Goal: Task Accomplishment & Management: Use online tool/utility

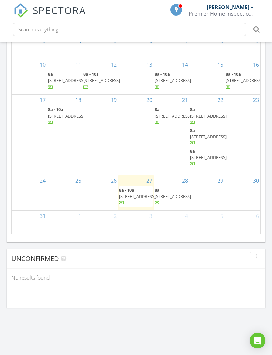
click at [68, 119] on span "15101 Falkirk Pl, Miami Lakes 33016" at bounding box center [66, 116] width 37 height 6
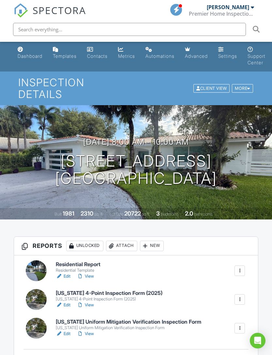
scroll to position [83, 0]
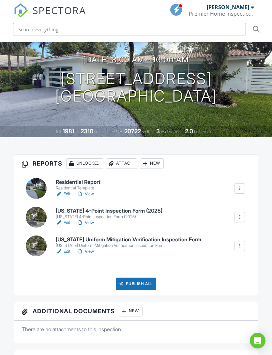
click at [67, 248] on link "Edit" at bounding box center [63, 251] width 15 height 7
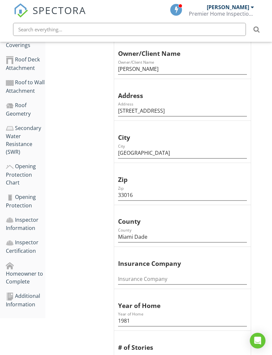
scroll to position [208, 0]
click at [34, 299] on div "Additional Information" at bounding box center [26, 300] width 40 height 16
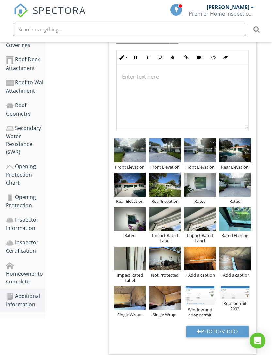
click at [0, 0] on div at bounding box center [0, 0] width 0 height 0
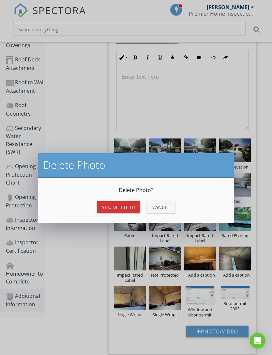
click at [124, 206] on div "Yes, Delete it!" at bounding box center [118, 207] width 33 height 7
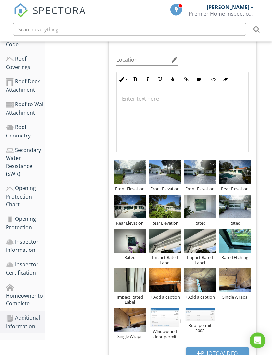
scroll to position [186, 0]
click at [218, 355] on button "Photo/Video" at bounding box center [217, 353] width 62 height 12
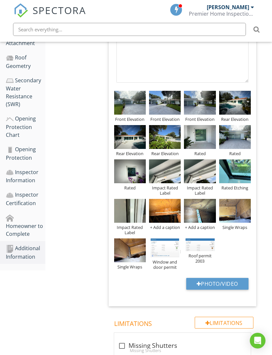
click at [202, 286] on button "Photo/Video" at bounding box center [217, 284] width 62 height 12
click at [209, 279] on button "Photo/Video" at bounding box center [217, 284] width 62 height 12
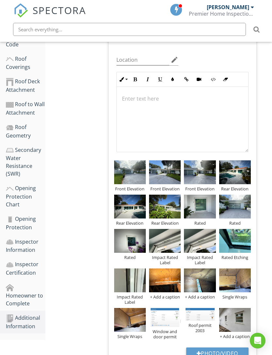
click at [213, 353] on button "Photo/Video" at bounding box center [217, 353] width 62 height 12
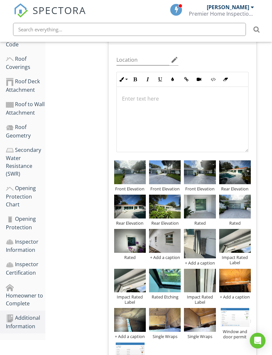
click at [0, 0] on div at bounding box center [0, 0] width 0 height 0
click at [215, 234] on img at bounding box center [200, 243] width 32 height 29
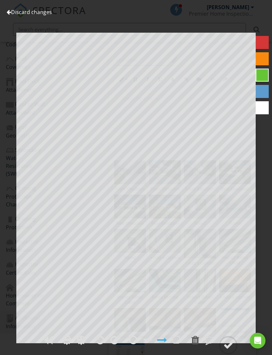
click at [37, 11] on link "Discard changes" at bounding box center [29, 11] width 45 height 7
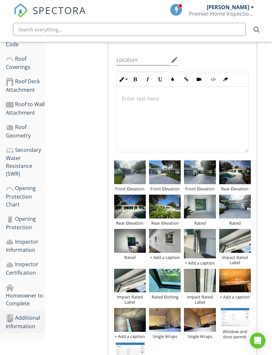
click at [0, 0] on div at bounding box center [0, 0] width 0 height 0
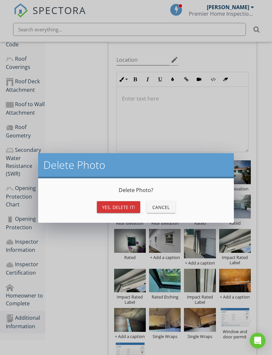
click at [134, 203] on button "Yes, Delete it!" at bounding box center [118, 207] width 43 height 12
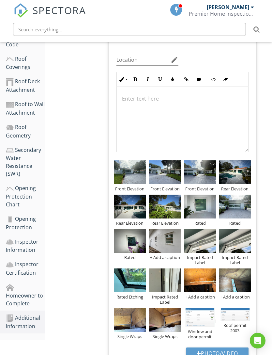
click at [202, 352] on button "Photo/Video" at bounding box center [217, 353] width 62 height 12
type input "C:\fakepath\IMG_3514.jpeg"
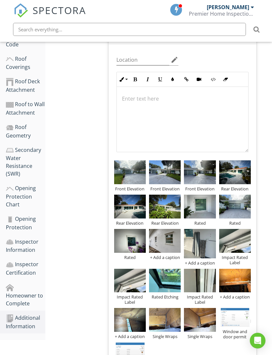
click at [165, 258] on div "+ Add a caption" at bounding box center [165, 257] width 32 height 5
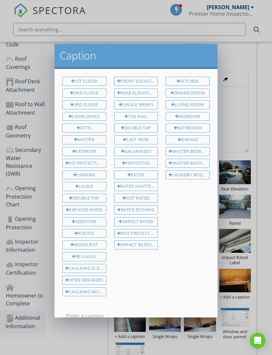
click at [142, 176] on div "Rated" at bounding box center [136, 174] width 44 height 9
type input "Rated"
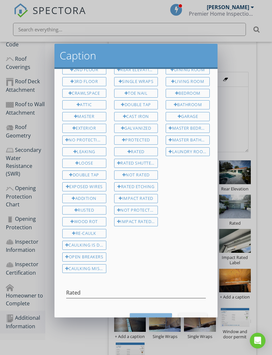
click at [145, 316] on div "Save Caption" at bounding box center [151, 319] width 32 height 7
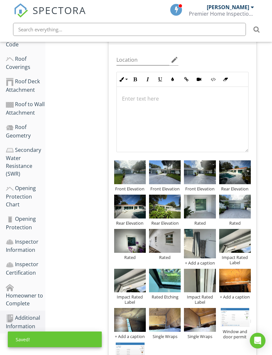
click at [198, 264] on div "+ Add a caption" at bounding box center [200, 262] width 32 height 5
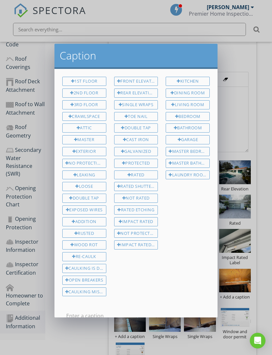
scroll to position [20, 0]
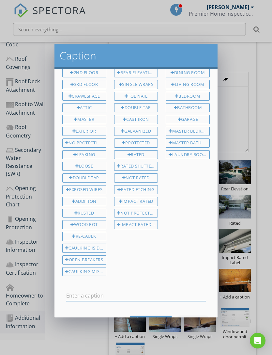
click at [189, 319] on div "Cancel" at bounding box center [193, 322] width 18 height 7
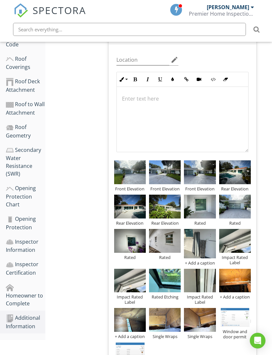
click at [197, 263] on div "+ Add a caption" at bounding box center [200, 262] width 32 height 5
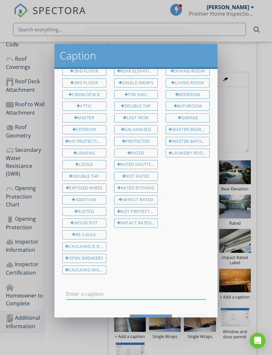
scroll to position [21, 0]
click at [193, 321] on button "Cancel" at bounding box center [193, 321] width 29 height 12
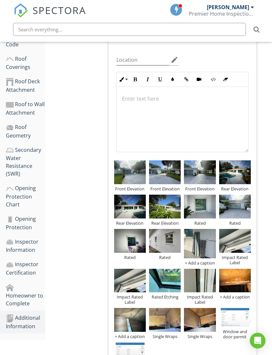
click at [201, 262] on div "+ Add a caption" at bounding box center [200, 262] width 32 height 5
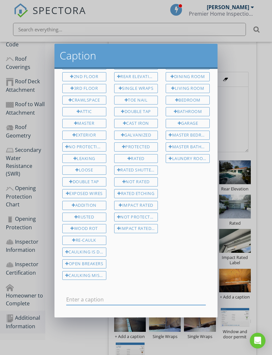
scroll to position [17, 0]
click at [190, 325] on button "Cancel" at bounding box center [193, 325] width 29 height 12
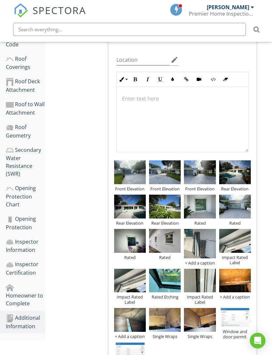
click at [203, 263] on div "+ Add a caption" at bounding box center [200, 262] width 32 height 5
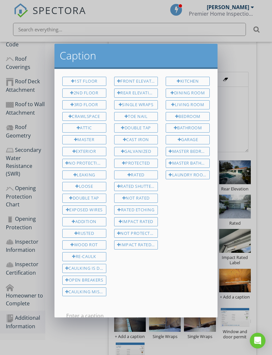
click at [148, 184] on div "Rated Shutters" at bounding box center [136, 186] width 44 height 9
type input "Rated Shutters"
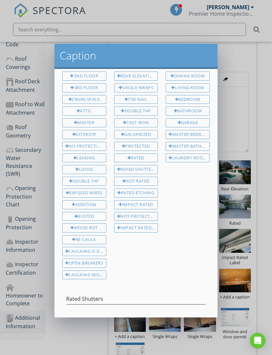
scroll to position [23, 0]
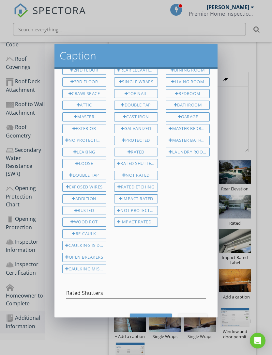
click at [152, 316] on div "Save Caption" at bounding box center [151, 319] width 32 height 7
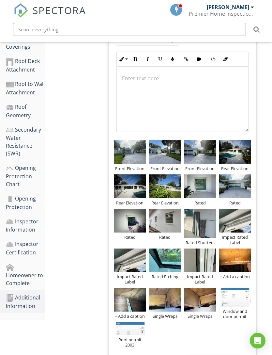
scroll to position [204, 0]
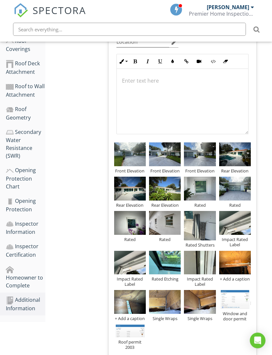
click at [34, 293] on link "Additional Information" at bounding box center [26, 304] width 40 height 23
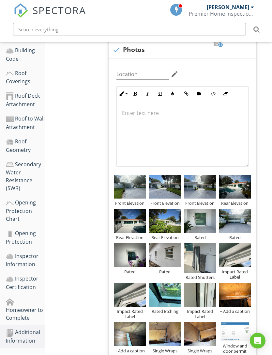
scroll to position [183, 0]
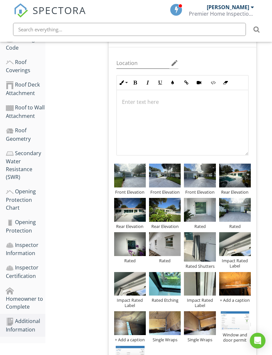
click at [28, 324] on div "Additional Information" at bounding box center [26, 325] width 40 height 16
click at [32, 317] on div "Additional Information" at bounding box center [26, 325] width 40 height 16
click at [36, 296] on div "Homeowner to Complete" at bounding box center [26, 298] width 40 height 24
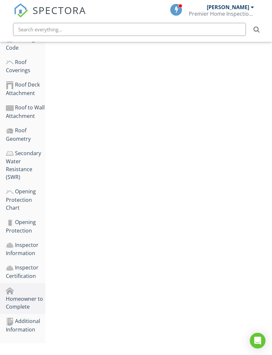
scroll to position [142, 0]
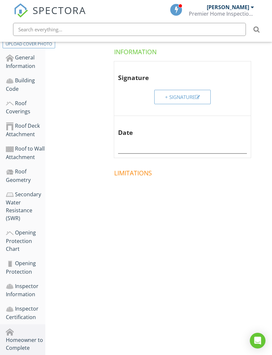
click at [29, 317] on div "Inspector Certification" at bounding box center [26, 313] width 40 height 16
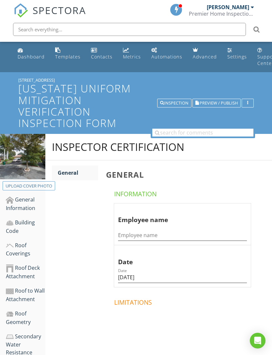
click at [221, 102] on span "Preview / Publish" at bounding box center [219, 103] width 38 height 4
click at [216, 108] on h1 "[US_STATE] Uniform Mitigation Verification Inspection Form" at bounding box center [136, 106] width 236 height 46
click at [215, 107] on div "Edit Report Name Florida Uniform Mitigation Verification Inspection Form Header…" at bounding box center [136, 177] width 272 height 355
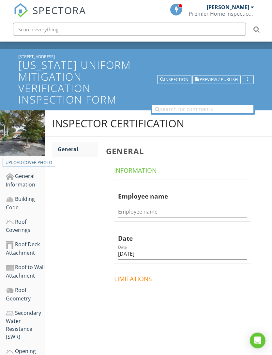
scroll to position [75, 0]
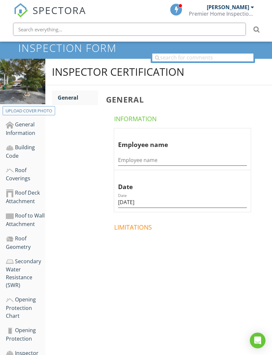
click at [28, 305] on div "Opening Protection Chart" at bounding box center [26, 308] width 40 height 24
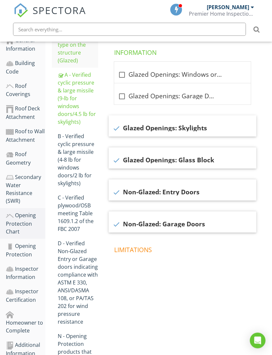
scroll to position [165, 0]
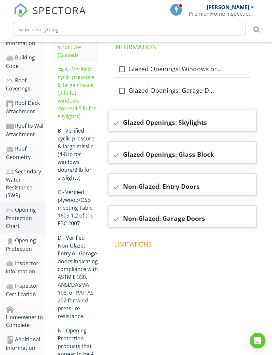
click at [25, 272] on div "Inspector Information" at bounding box center [26, 267] width 40 height 16
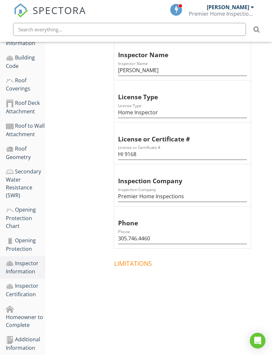
scroll to position [142, 0]
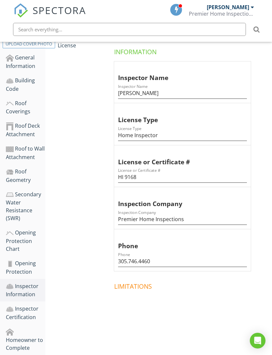
click at [26, 240] on div "Opening Protection Chart" at bounding box center [26, 241] width 40 height 24
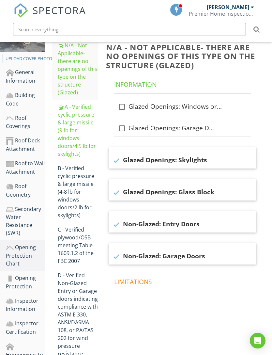
scroll to position [127, 0]
click at [73, 124] on div "A - Verified cyclic pressure & large missile (9‐lb for windows doors/4.5 lb for…" at bounding box center [78, 130] width 40 height 55
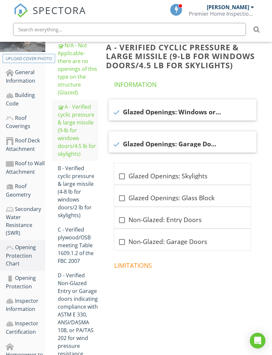
click at [25, 285] on div "Opening Protection" at bounding box center [26, 282] width 40 height 16
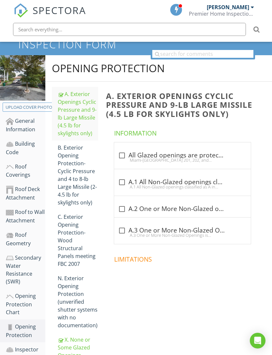
scroll to position [78, 0]
click at [76, 110] on div "A. Exterior Openings Cyclic Pressure and 9-lb Large Missile (4.5 lb for skyligh…" at bounding box center [78, 113] width 40 height 47
click at [119, 155] on div at bounding box center [122, 155] width 11 height 11
checkbox input "true"
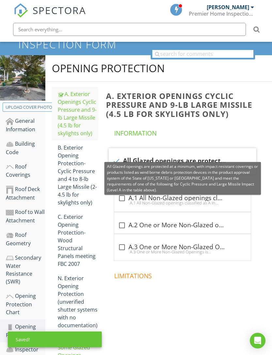
click at [143, 289] on span at bounding box center [184, 301] width 156 height 33
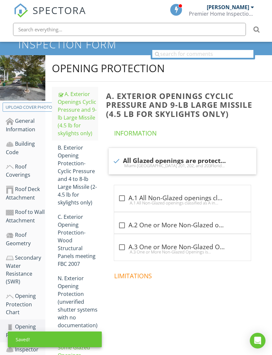
click at [121, 198] on div at bounding box center [122, 198] width 11 height 11
checkbox input "true"
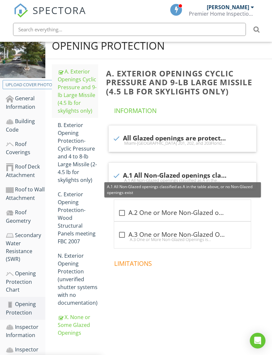
scroll to position [142, 0]
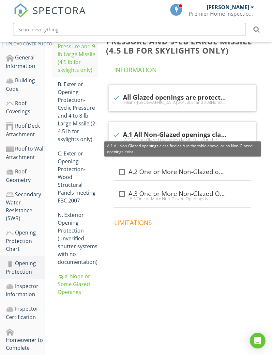
click at [73, 283] on div "X. None or Some Glazed Openings" at bounding box center [78, 284] width 40 height 24
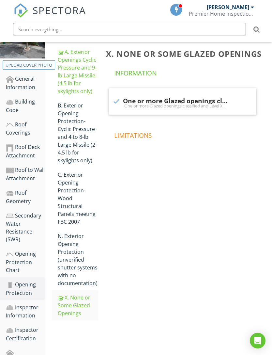
scroll to position [75, 0]
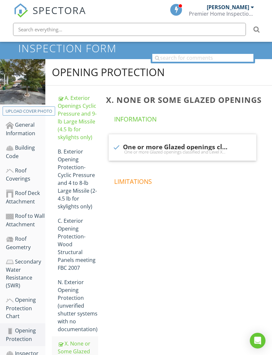
click at [118, 156] on div "check One or more Glazed openings classified and Level X in the table above. On…" at bounding box center [183, 149] width 140 height 14
checkbox input "false"
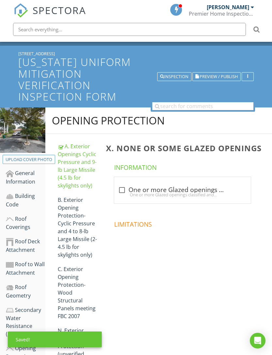
scroll to position [0, 0]
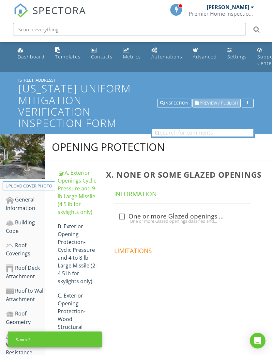
click at [219, 104] on span "Preview / Publish" at bounding box center [219, 103] width 38 height 4
click at [217, 105] on span "Preview / Publish" at bounding box center [219, 103] width 38 height 4
click at [220, 104] on span "Preview / Publish" at bounding box center [219, 103] width 38 height 4
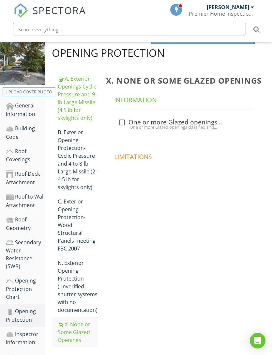
scroll to position [142, 0]
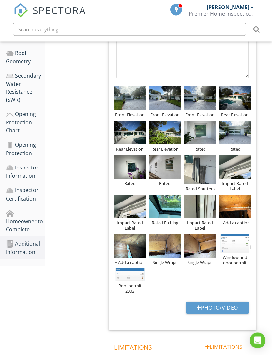
scroll to position [269, 0]
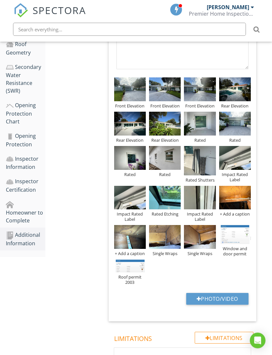
click at [27, 185] on div "Inspector Certification" at bounding box center [26, 186] width 40 height 16
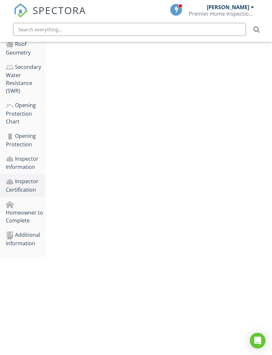
scroll to position [142, 0]
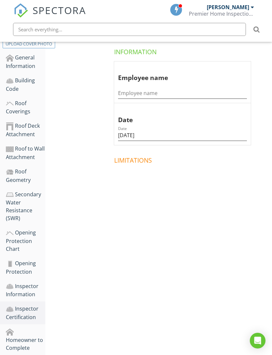
click at [25, 289] on div "Inspector Information" at bounding box center [26, 290] width 40 height 16
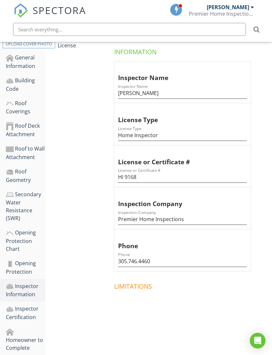
click at [29, 289] on div "Inspector Information" at bounding box center [26, 290] width 40 height 16
click at [25, 270] on div "Opening Protection" at bounding box center [26, 267] width 40 height 16
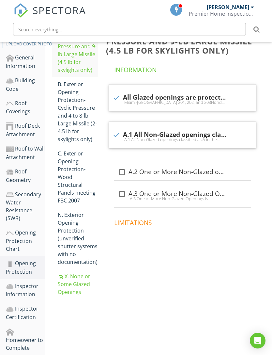
click at [69, 272] on div "X. None or Some Glazed Openings" at bounding box center [78, 284] width 40 height 24
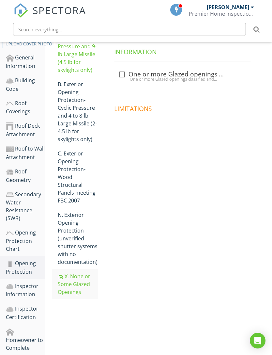
scroll to position [132, 0]
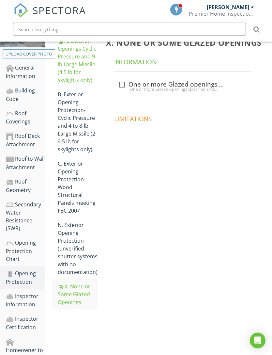
click at [29, 248] on div "Opening Protection Chart" at bounding box center [26, 251] width 40 height 24
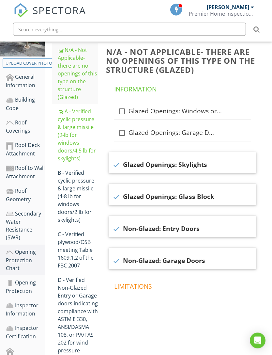
scroll to position [121, 0]
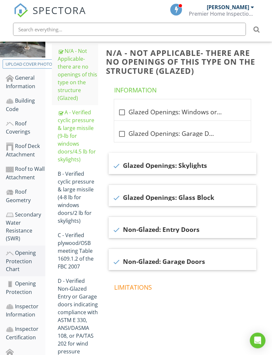
click at [72, 137] on div "A - Verified cyclic pressure & large missile (9‐lb for windows doors/4.5 lb for…" at bounding box center [78, 136] width 40 height 55
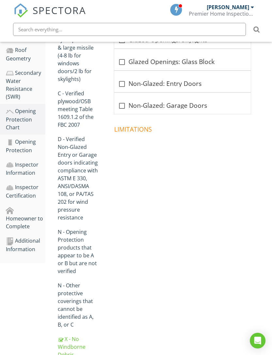
scroll to position [273, 0]
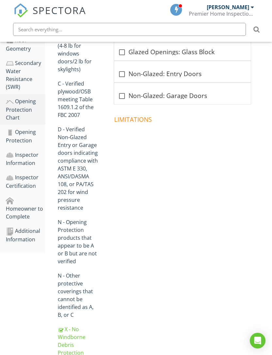
click at [72, 338] on div "X - No Windborne Debris Protection" at bounding box center [78, 340] width 40 height 31
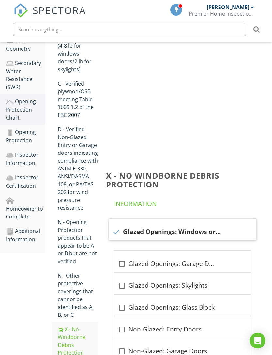
click at [74, 338] on div "X - No Windborne Debris Protection" at bounding box center [78, 340] width 40 height 31
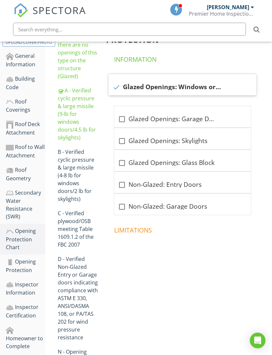
scroll to position [144, 0]
click at [118, 88] on div at bounding box center [116, 87] width 11 height 11
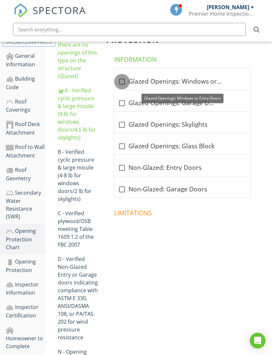
checkbox input "false"
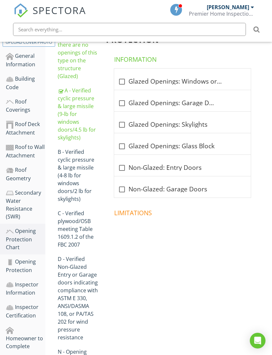
click at [89, 113] on div "A - Verified cyclic pressure & large missile (9‐lb for windows doors/4.5 lb for…" at bounding box center [78, 114] width 40 height 55
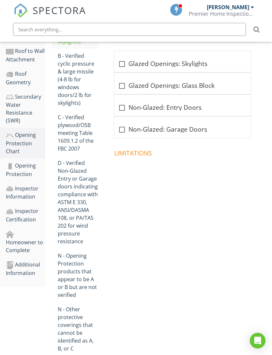
scroll to position [273, 0]
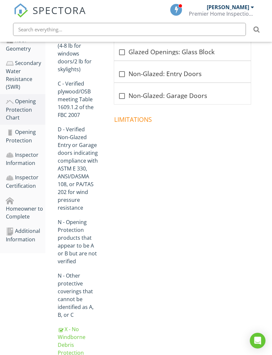
click at [80, 334] on div "X - No Windborne Debris Protection" at bounding box center [78, 340] width 40 height 31
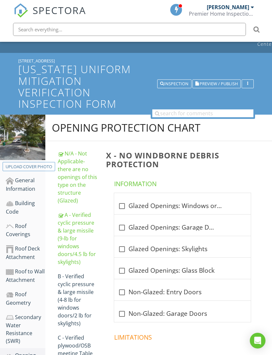
scroll to position [28, 0]
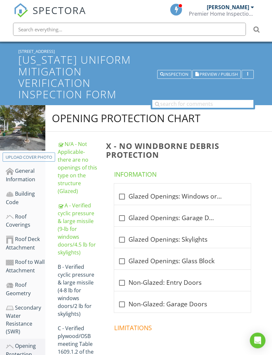
click at [71, 226] on div "A - Verified cyclic pressure & large missile (9‐lb for windows doors/4.5 lb for…" at bounding box center [78, 229] width 40 height 55
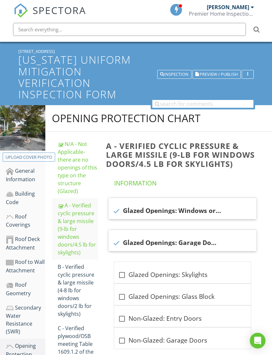
click at [74, 168] on div "N/A - Not Applicable‐ there are no openings of this type on the structure (Glaz…" at bounding box center [78, 167] width 40 height 55
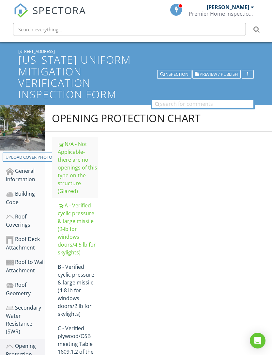
click at [82, 167] on div "N/A - Not Applicable‐ there are no openings of this type on the structure (Glaz…" at bounding box center [78, 167] width 40 height 55
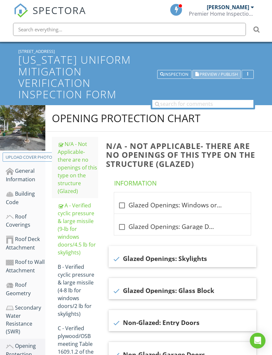
click at [223, 76] on span "Preview / Publish" at bounding box center [219, 74] width 38 height 4
click at [220, 75] on span "Preview / Publish" at bounding box center [219, 74] width 38 height 4
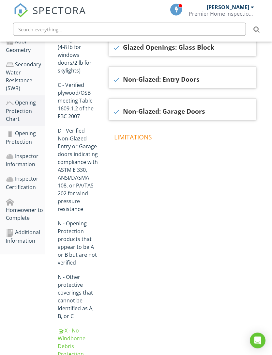
scroll to position [273, 0]
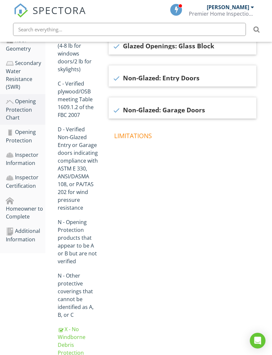
click at [23, 228] on div "Additional Information" at bounding box center [26, 235] width 40 height 16
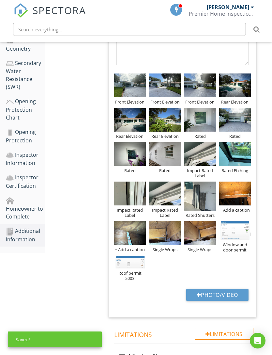
click at [206, 297] on button "Photo/Video" at bounding box center [217, 295] width 62 height 12
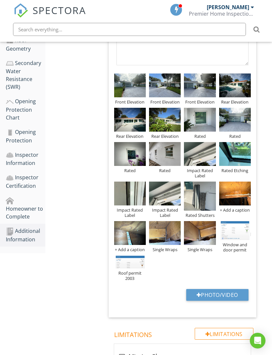
click at [209, 294] on button "Photo/Video" at bounding box center [217, 295] width 62 height 12
click at [221, 293] on button "Photo/Video" at bounding box center [217, 295] width 62 height 12
type input "C:\fakepath\Photo Jun 10, 10 57 45 AM.jpg"
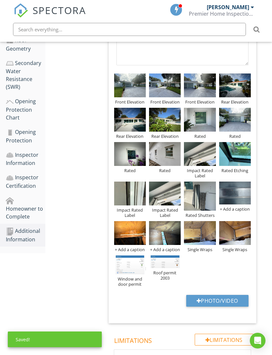
click at [233, 210] on div "+ Add a caption" at bounding box center [235, 208] width 32 height 5
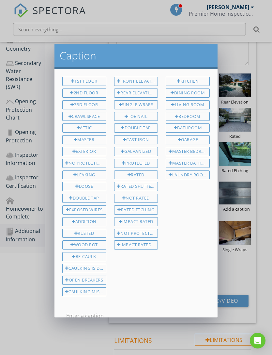
click at [142, 211] on div "Rated Etching" at bounding box center [136, 209] width 44 height 9
type input "Rated Etching"
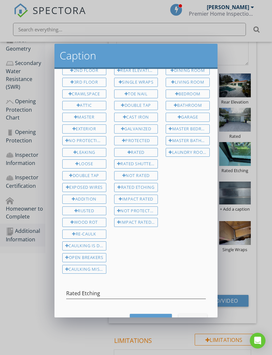
click at [143, 319] on button "Save Caption" at bounding box center [151, 320] width 42 height 12
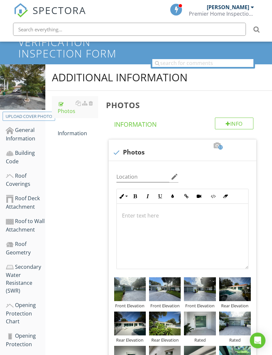
scroll to position [40, 0]
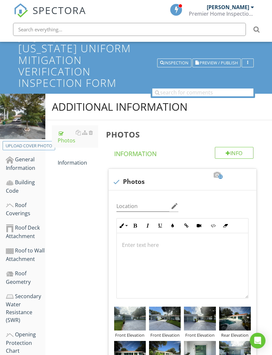
click at [231, 62] on span "Preview / Publish" at bounding box center [219, 63] width 38 height 4
click at [226, 63] on span "Preview / Publish" at bounding box center [219, 63] width 38 height 4
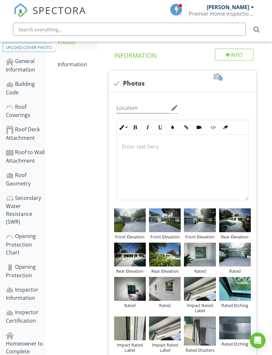
scroll to position [138, 0]
click at [137, 255] on img at bounding box center [130, 255] width 32 height 24
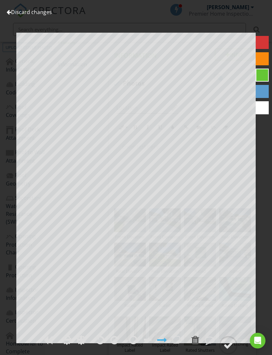
click at [39, 15] on link "Discard changes" at bounding box center [29, 11] width 45 height 7
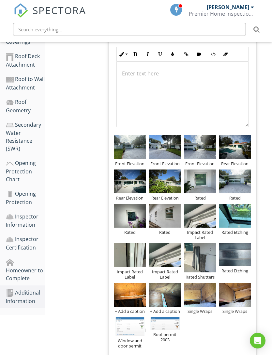
scroll to position [212, 0]
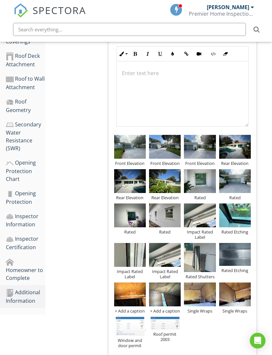
click at [31, 288] on div "Additional Information" at bounding box center [26, 296] width 40 height 16
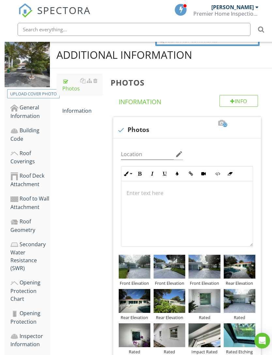
scroll to position [106, 0]
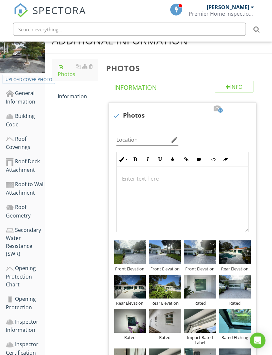
click at [23, 213] on div "Roof Geometry" at bounding box center [26, 211] width 40 height 16
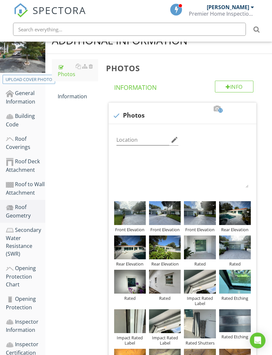
scroll to position [106, 0]
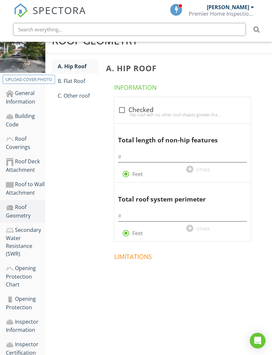
click at [74, 102] on link "C. Other roof" at bounding box center [78, 95] width 40 height 14
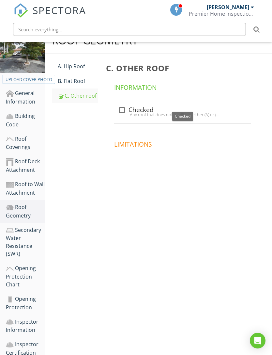
click at [120, 110] on div at bounding box center [122, 109] width 11 height 11
checkbox input "true"
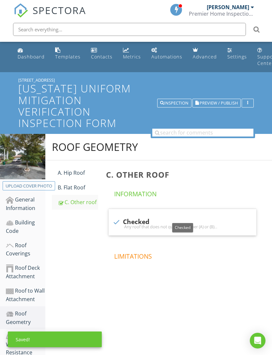
click at [222, 101] on span "Preview / Publish" at bounding box center [219, 103] width 38 height 4
click at [220, 101] on span "Preview / Publish" at bounding box center [219, 103] width 38 height 4
